Goal: Information Seeking & Learning: Learn about a topic

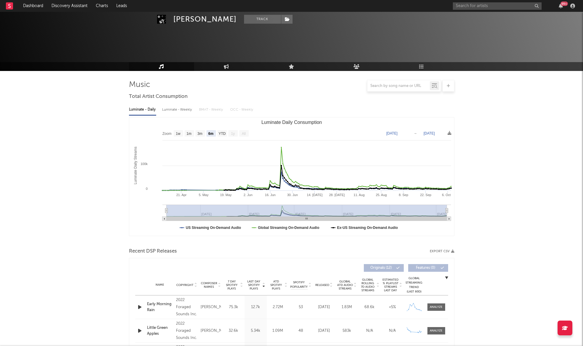
select select "6m"
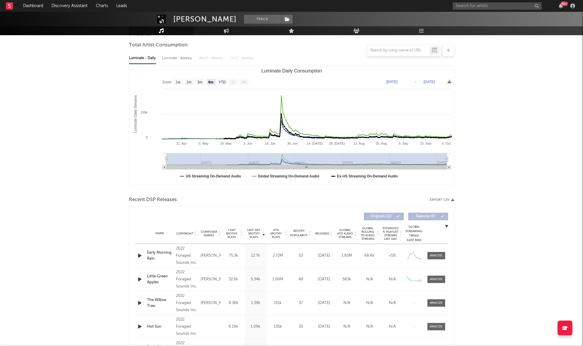
click at [465, 10] on div "99 +" at bounding box center [515, 6] width 124 height 12
click at [465, 9] on input "text" at bounding box center [497, 5] width 89 height 7
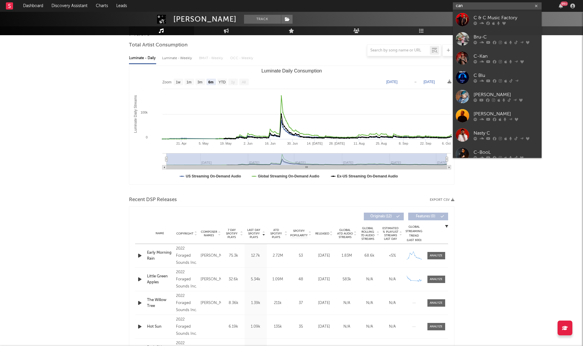
click at [465, 9] on input "can" at bounding box center [497, 5] width 89 height 7
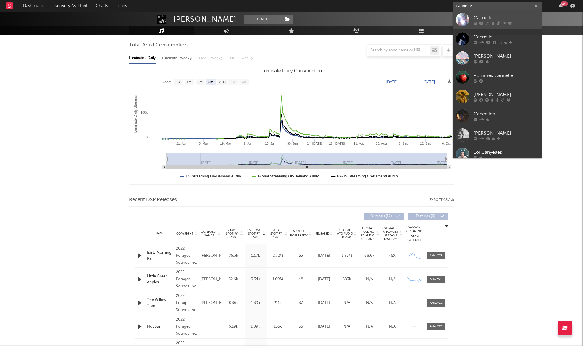
type input "cannelle"
click at [482, 17] on div "Cannelle" at bounding box center [506, 17] width 65 height 7
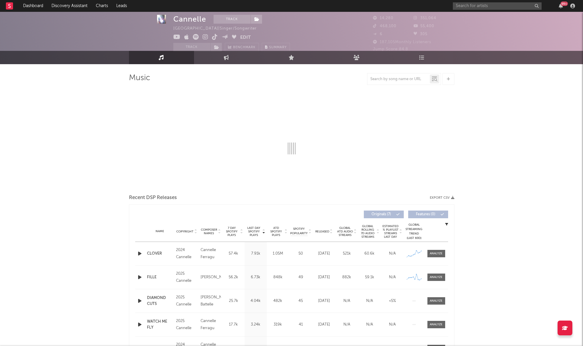
scroll to position [7, 0]
select select "1w"
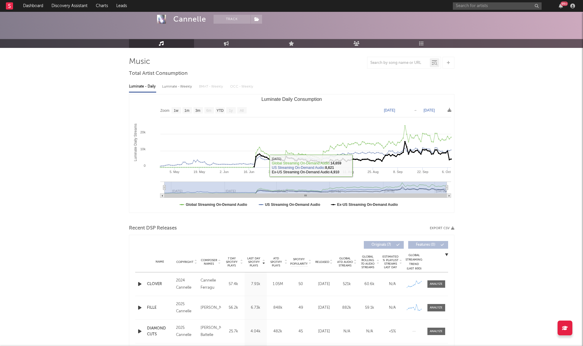
scroll to position [27, 0]
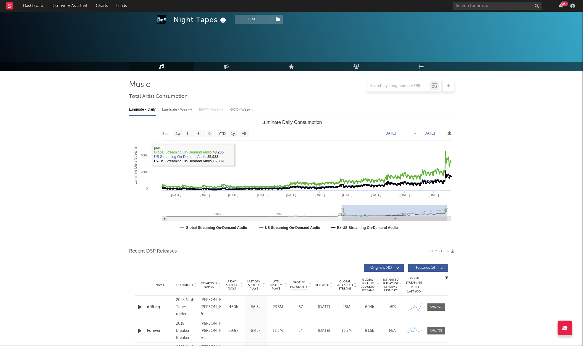
select select "6m"
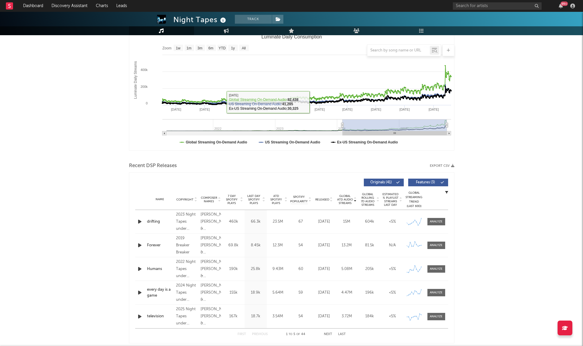
scroll to position [83, 0]
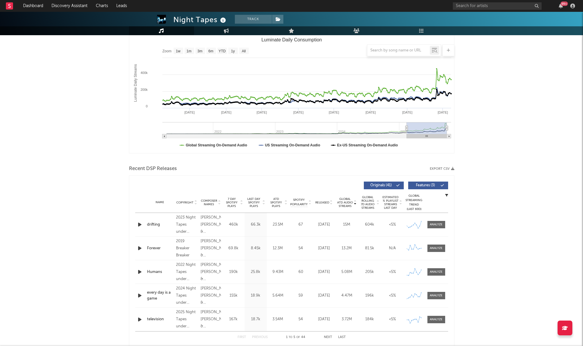
type input "[DATE]"
select select "6m"
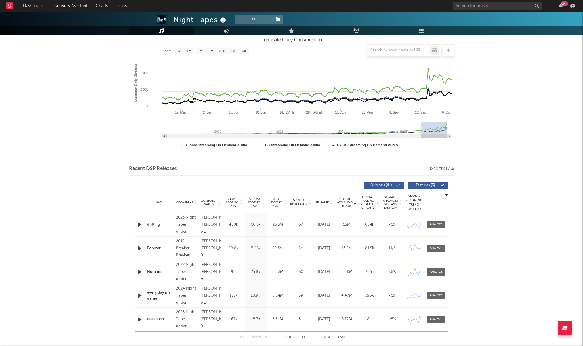
type input "[DATE]"
drag, startPoint x: 341, startPoint y: 128, endPoint x: 421, endPoint y: 139, distance: 80.6
click at [421, 139] on icon "Created with Highcharts 10.3.3 Luminate Daily Streams Luminate Daily Consumptio…" at bounding box center [291, 94] width 325 height 118
click at [486, 5] on input "text" at bounding box center [497, 5] width 89 height 7
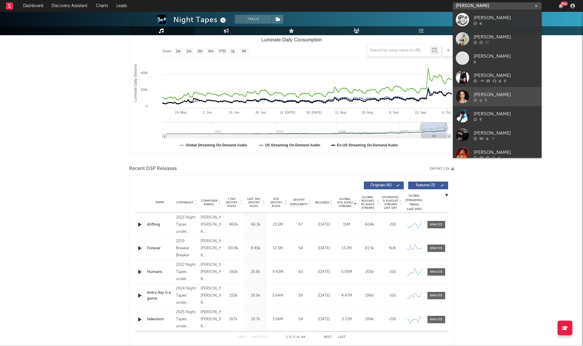
type input "[PERSON_NAME]"
click at [503, 94] on div "[PERSON_NAME]" at bounding box center [506, 94] width 65 height 7
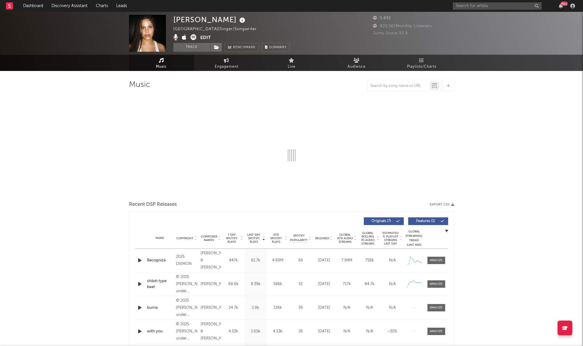
select select "1w"
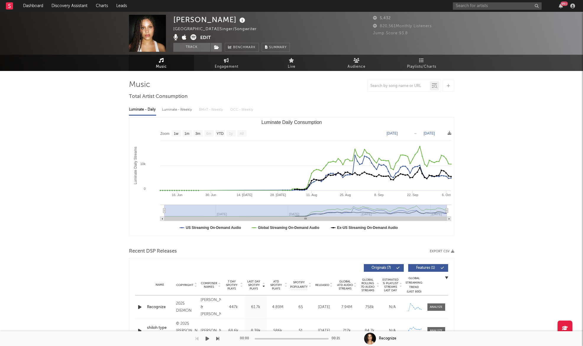
scroll to position [0, 0]
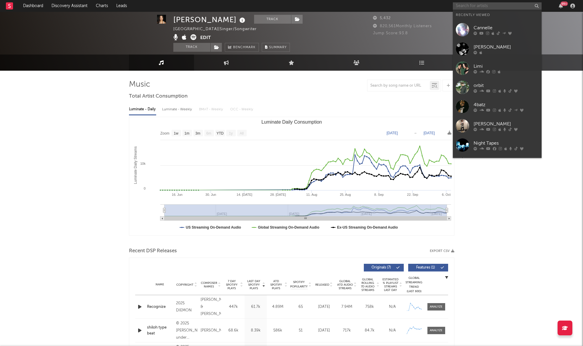
click at [469, 7] on input "text" at bounding box center [497, 5] width 89 height 7
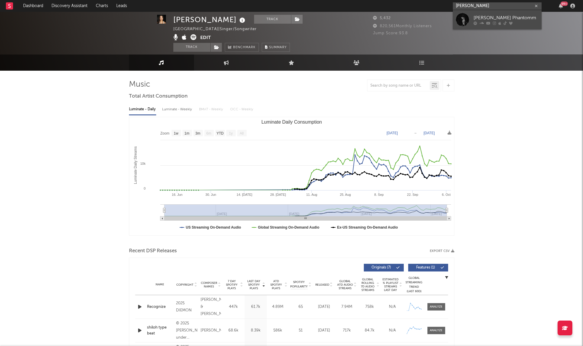
type input "[PERSON_NAME]"
click at [484, 20] on div "[PERSON_NAME] Phantomm" at bounding box center [506, 17] width 65 height 7
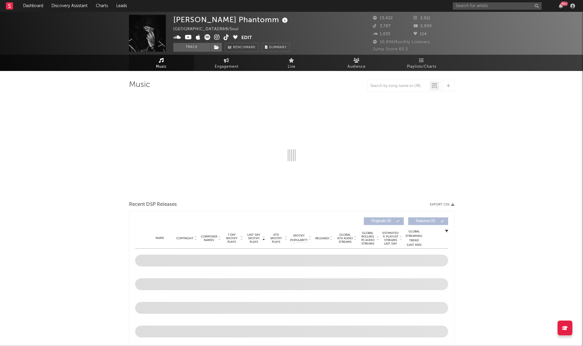
select select "6m"
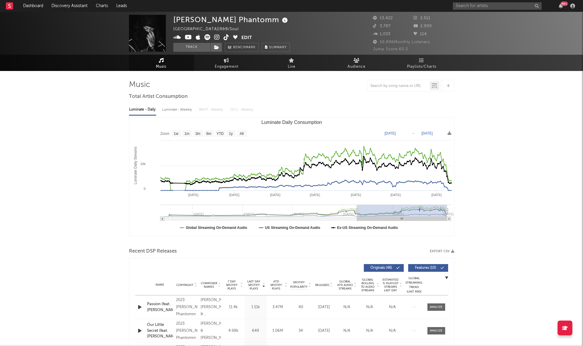
type input "[DATE]"
drag, startPoint x: 371, startPoint y: 211, endPoint x: 356, endPoint y: 212, distance: 15.1
click at [356, 212] on icon "Luminate Daily Consumption" at bounding box center [356, 211] width 2 height 4
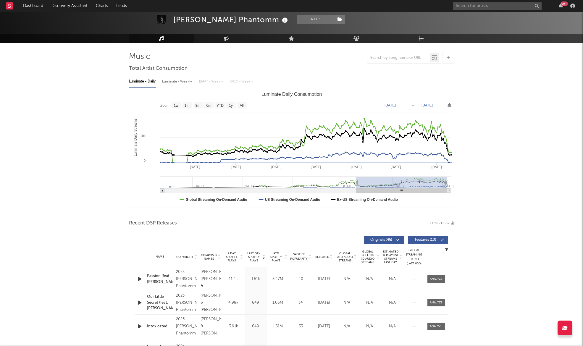
scroll to position [27, 0]
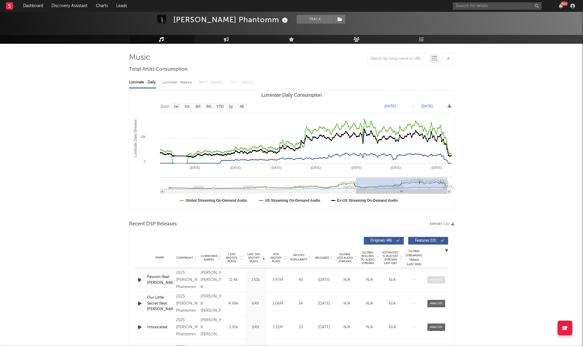
click at [431, 279] on div at bounding box center [436, 280] width 13 height 4
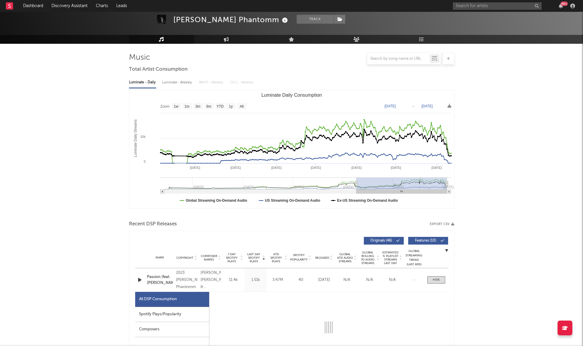
scroll to position [52, 0]
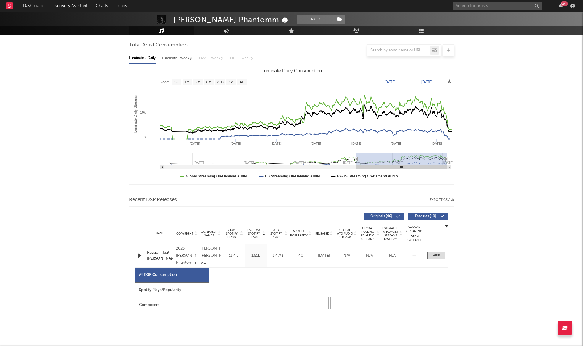
select select "6m"
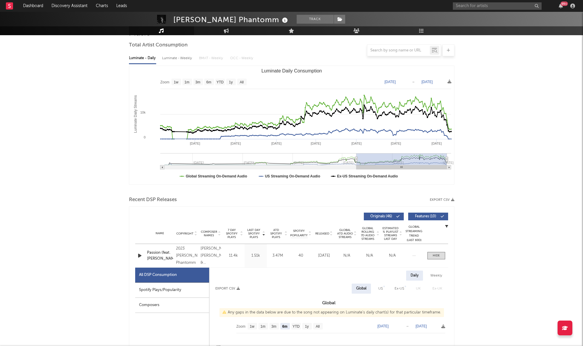
click at [170, 285] on div "Spotify Plays/Popularity" at bounding box center [172, 290] width 74 height 15
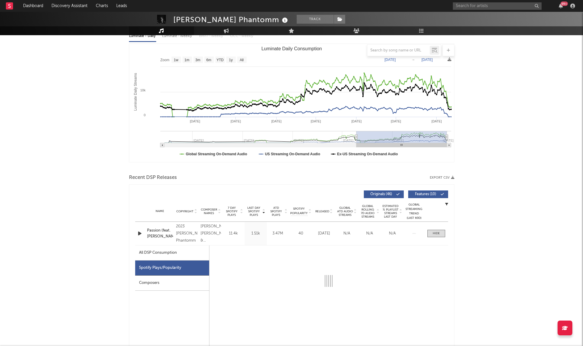
scroll to position [79, 0]
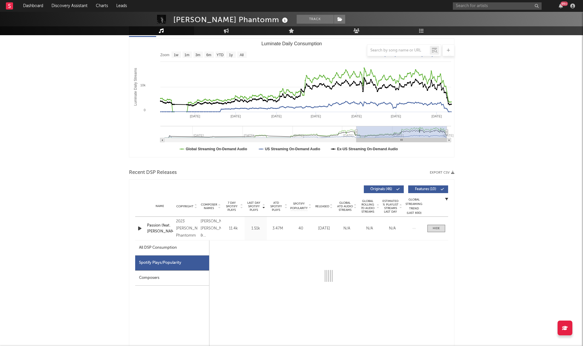
select select "6m"
select select "1w"
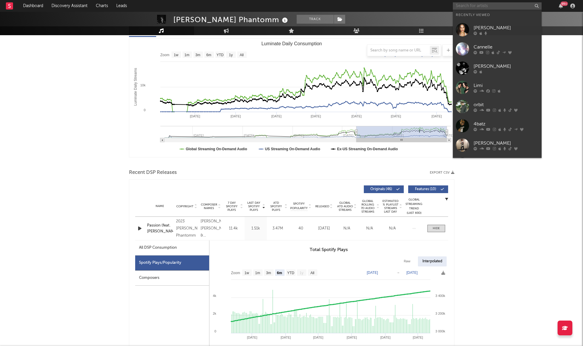
click at [479, 6] on input "text" at bounding box center [497, 5] width 89 height 7
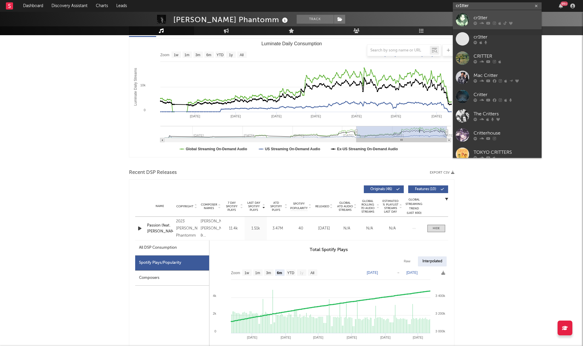
type input "cr1tter"
click at [485, 17] on div "cr1tter" at bounding box center [506, 17] width 65 height 7
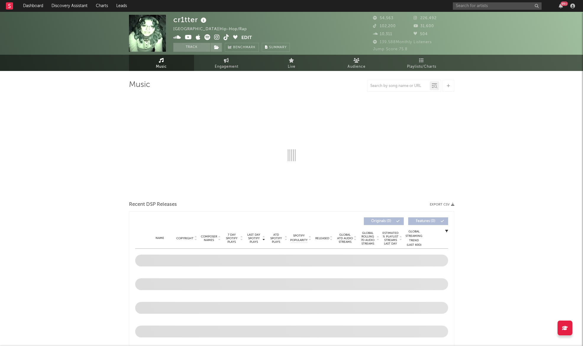
select select "6m"
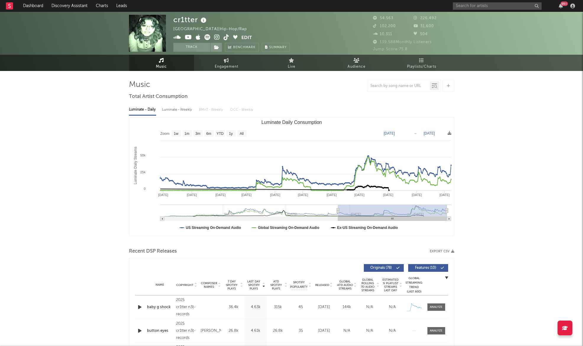
drag, startPoint x: 380, startPoint y: 212, endPoint x: 337, endPoint y: 216, distance: 43.7
click at [337, 216] on g "Luminate Daily Consumption" at bounding box center [305, 213] width 291 height 16
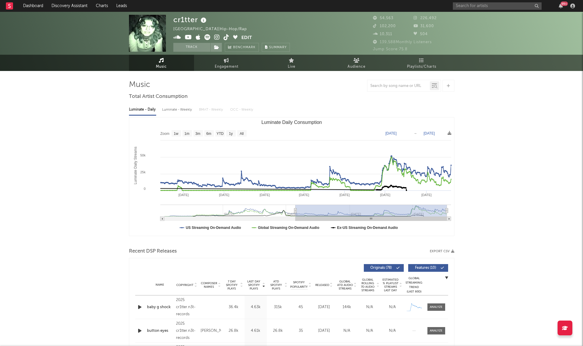
drag, startPoint x: 337, startPoint y: 212, endPoint x: 295, endPoint y: 213, distance: 41.5
click at [295, 213] on g "Luminate Daily Consumption" at bounding box center [305, 213] width 291 height 16
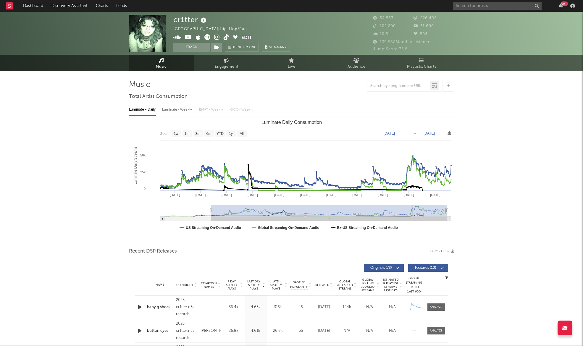
drag, startPoint x: 295, startPoint y: 210, endPoint x: 211, endPoint y: 212, distance: 83.5
click at [211, 212] on icon "Luminate Daily Consumption" at bounding box center [211, 211] width 2 height 4
type input "[DATE]"
click at [180, 111] on div "Luminate - Weekly" at bounding box center [177, 110] width 31 height 10
select select "6m"
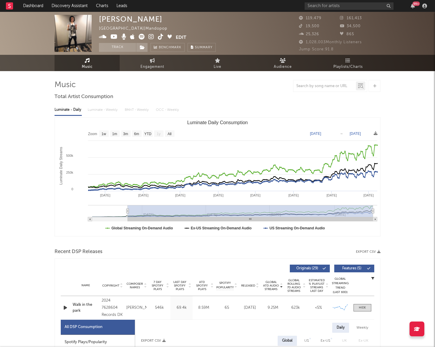
select select "All"
select select "6m"
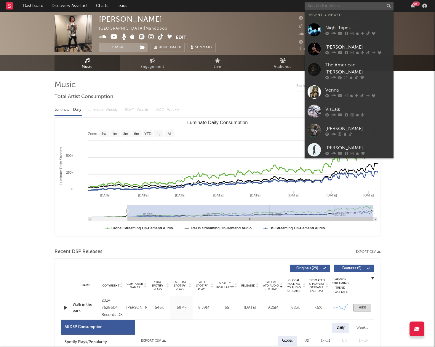
click at [364, 7] on input "text" at bounding box center [348, 5] width 89 height 7
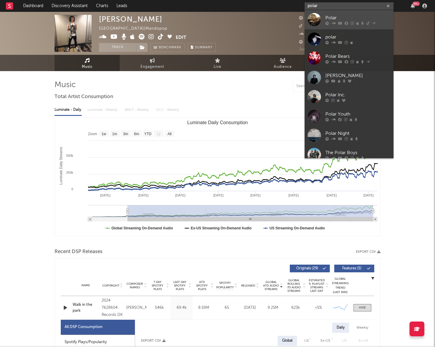
type input "polar"
click at [351, 18] on div "Polar" at bounding box center [357, 17] width 65 height 7
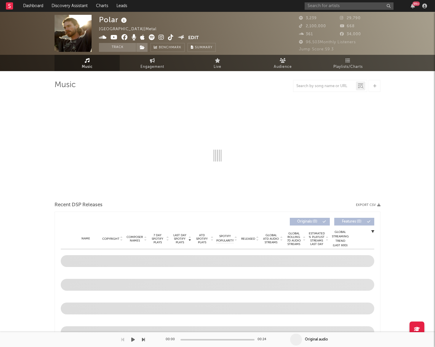
select select "6m"
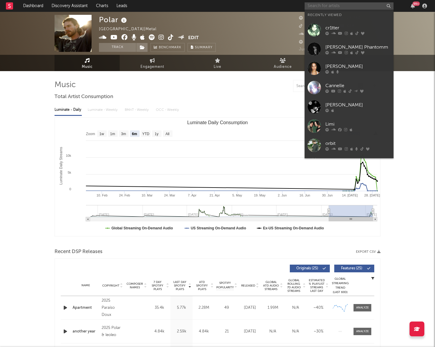
click at [326, 4] on input "text" at bounding box center [348, 5] width 89 height 7
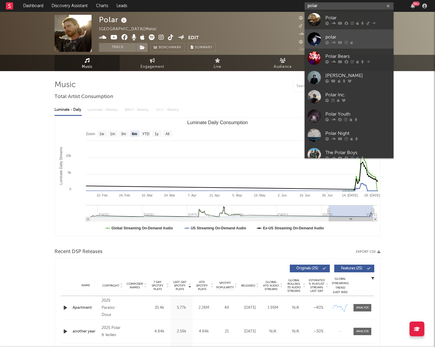
type input "polar"
click at [334, 33] on link "polar" at bounding box center [348, 38] width 89 height 19
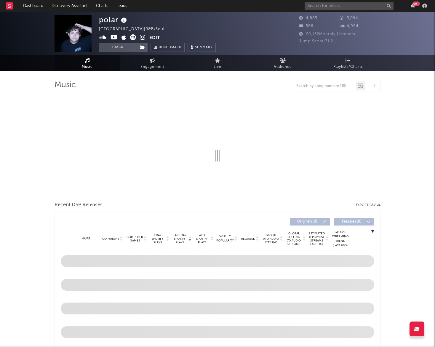
select select "6m"
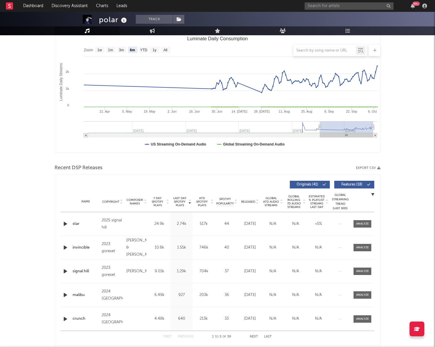
scroll to position [83, 0]
click at [339, 7] on input "text" at bounding box center [348, 5] width 89 height 7
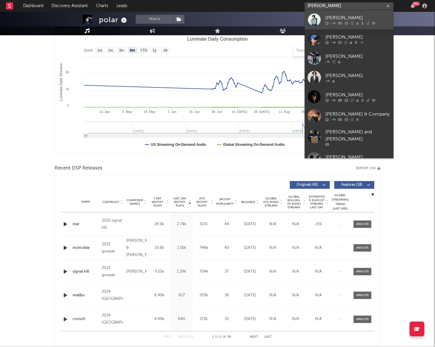
type input "jack dean"
click at [345, 20] on div "Jack Dean" at bounding box center [357, 17] width 65 height 7
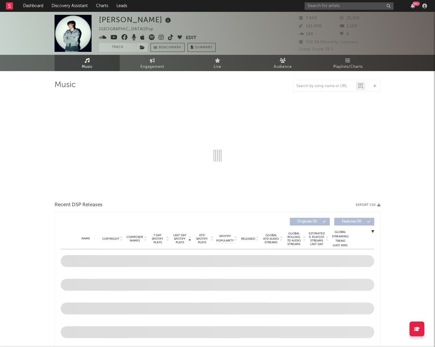
select select "6m"
